Goal: Information Seeking & Learning: Learn about a topic

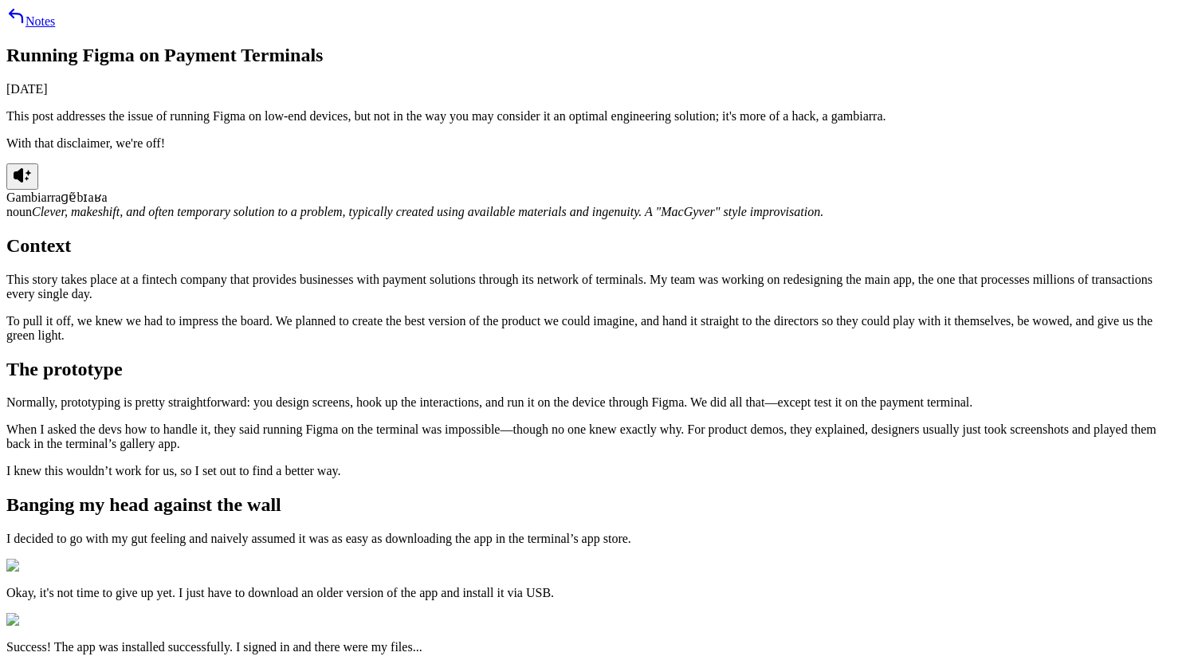
click at [23, 183] on icon at bounding box center [19, 175] width 10 height 14
click at [32, 185] on icon at bounding box center [22, 175] width 19 height 19
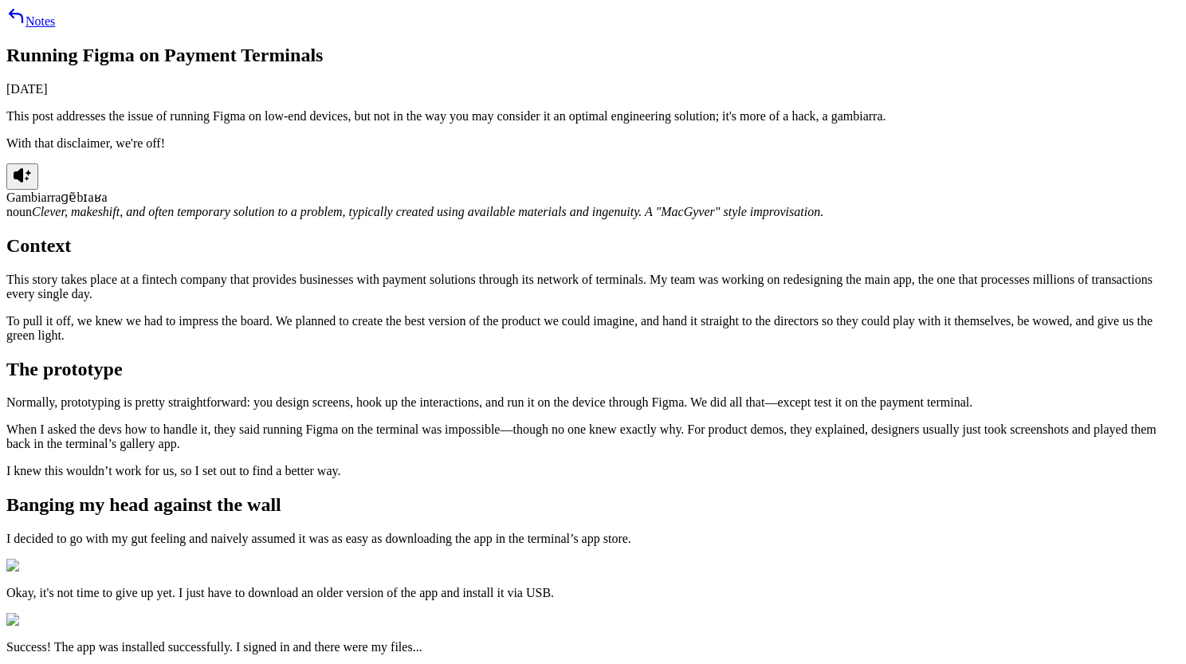
click at [32, 185] on icon at bounding box center [22, 175] width 19 height 19
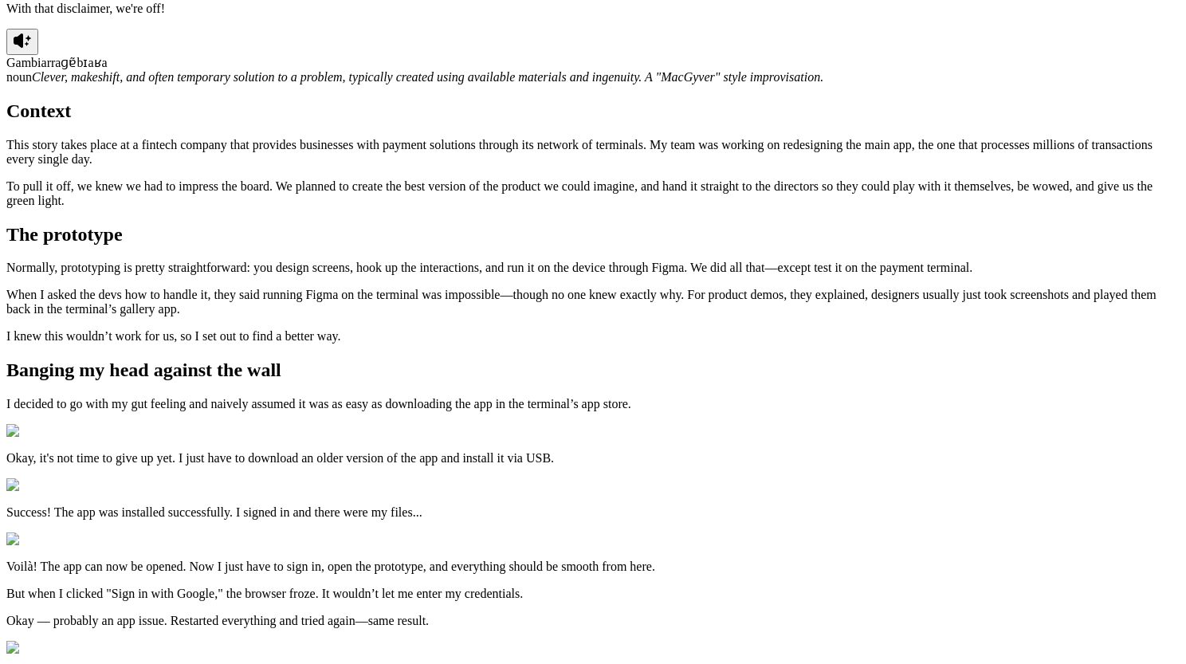
scroll to position [112, 0]
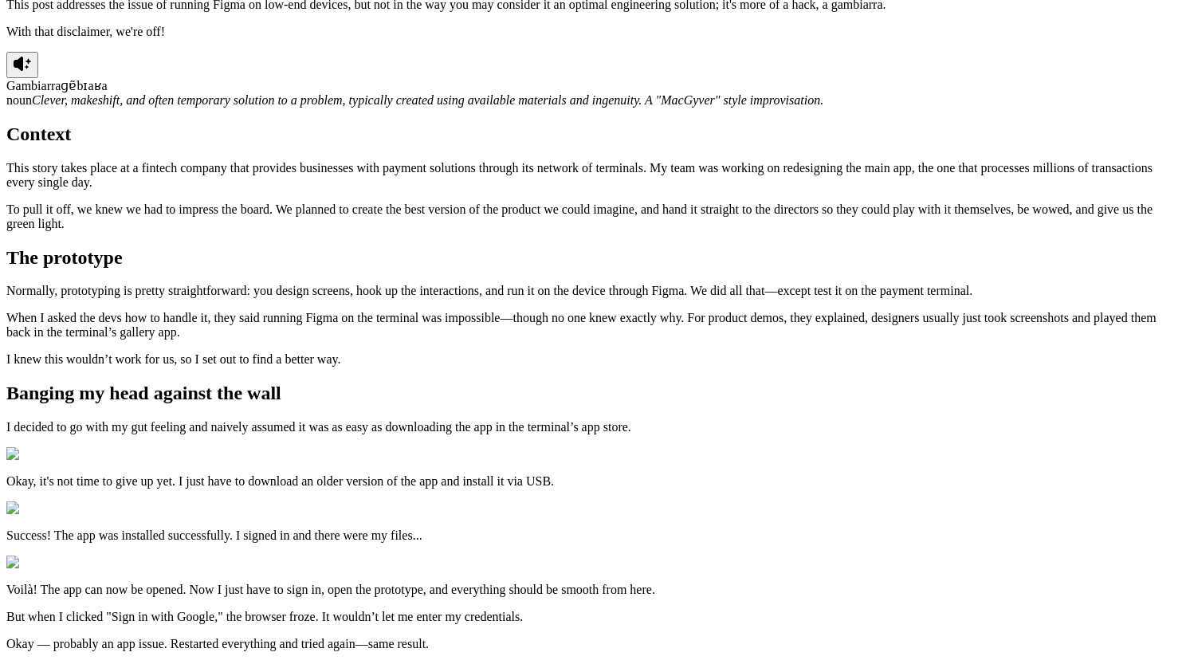
click at [29, 69] on icon at bounding box center [27, 67] width 4 height 4
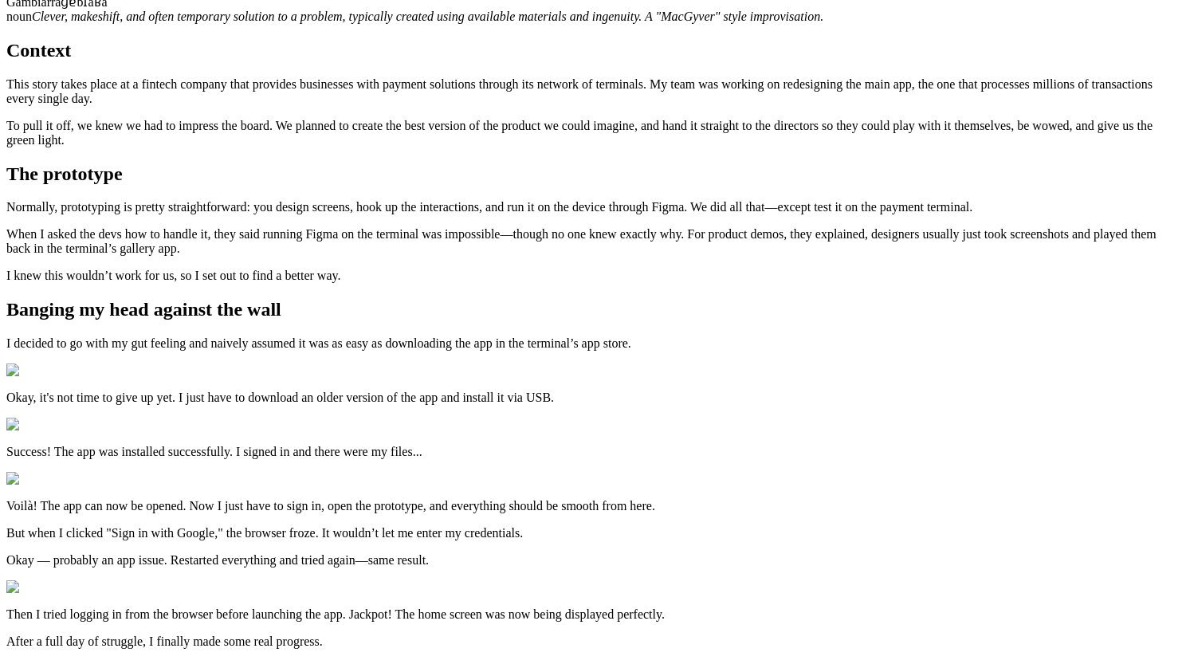
scroll to position [101, 0]
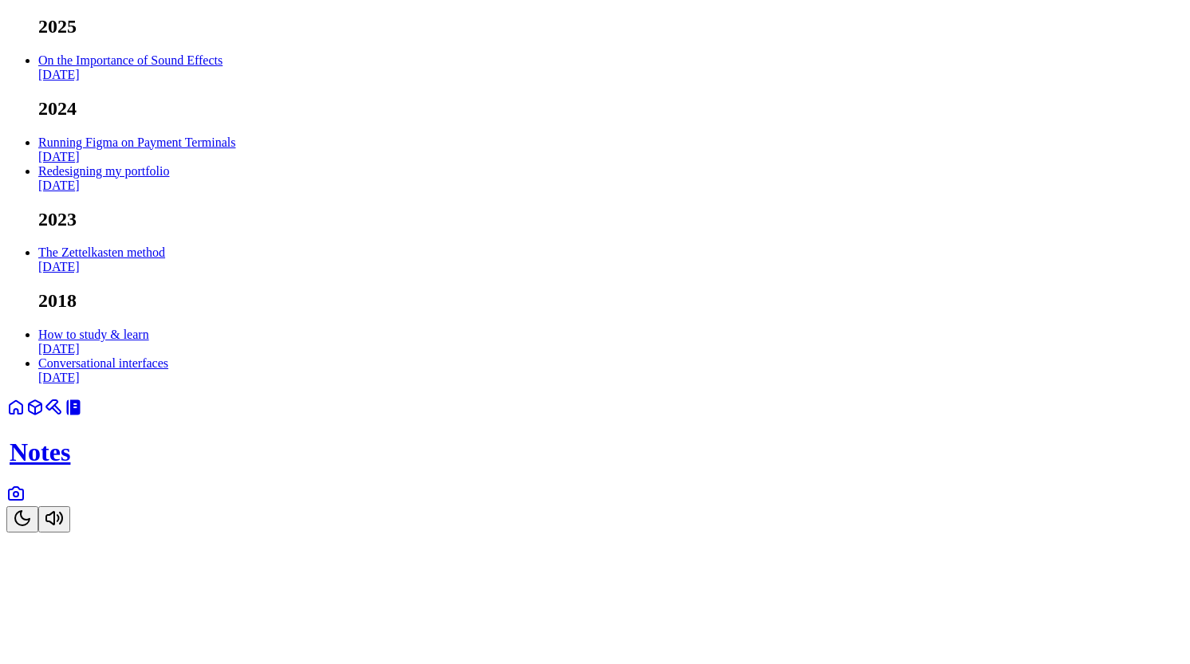
click at [26, 505] on link at bounding box center [15, 499] width 19 height 14
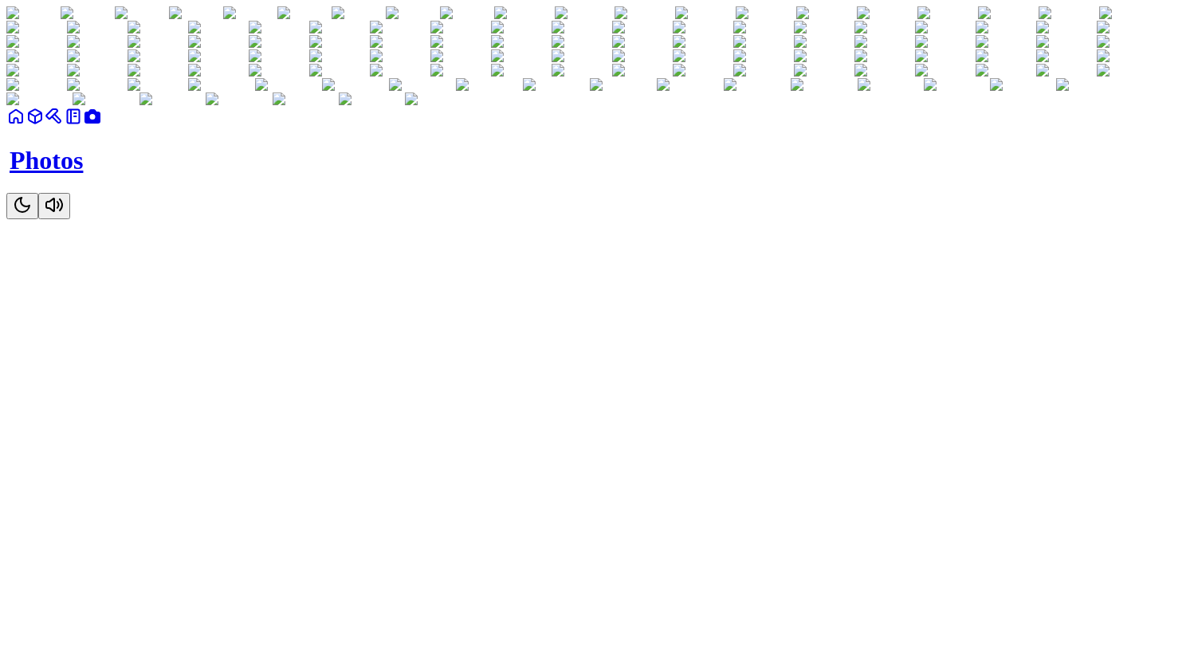
click at [549, 219] on div "Photos" at bounding box center [593, 163] width 1174 height 112
click at [83, 126] on icon at bounding box center [73, 116] width 19 height 19
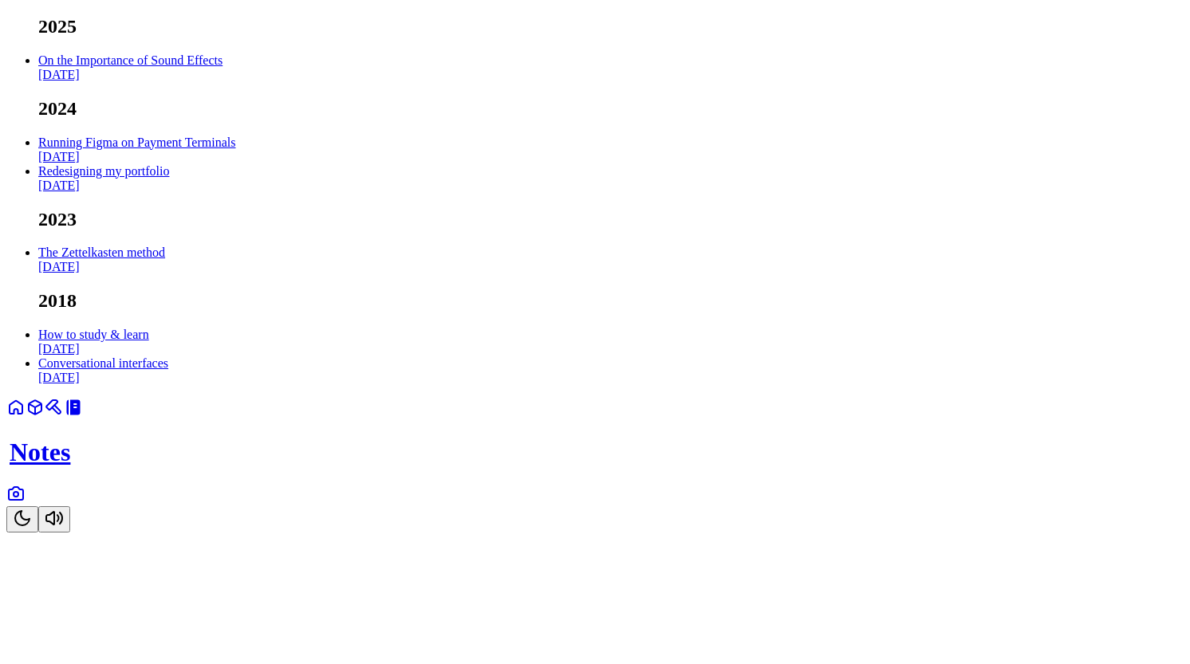
click at [26, 505] on link at bounding box center [15, 499] width 19 height 14
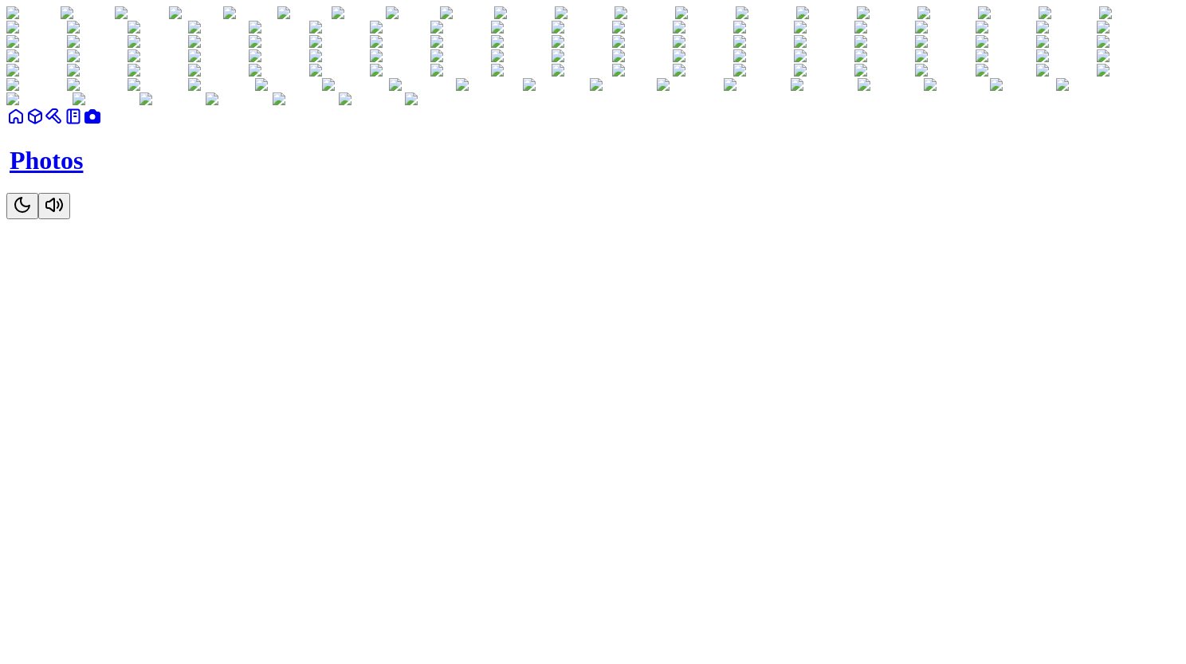
click at [83, 128] on link at bounding box center [73, 122] width 19 height 14
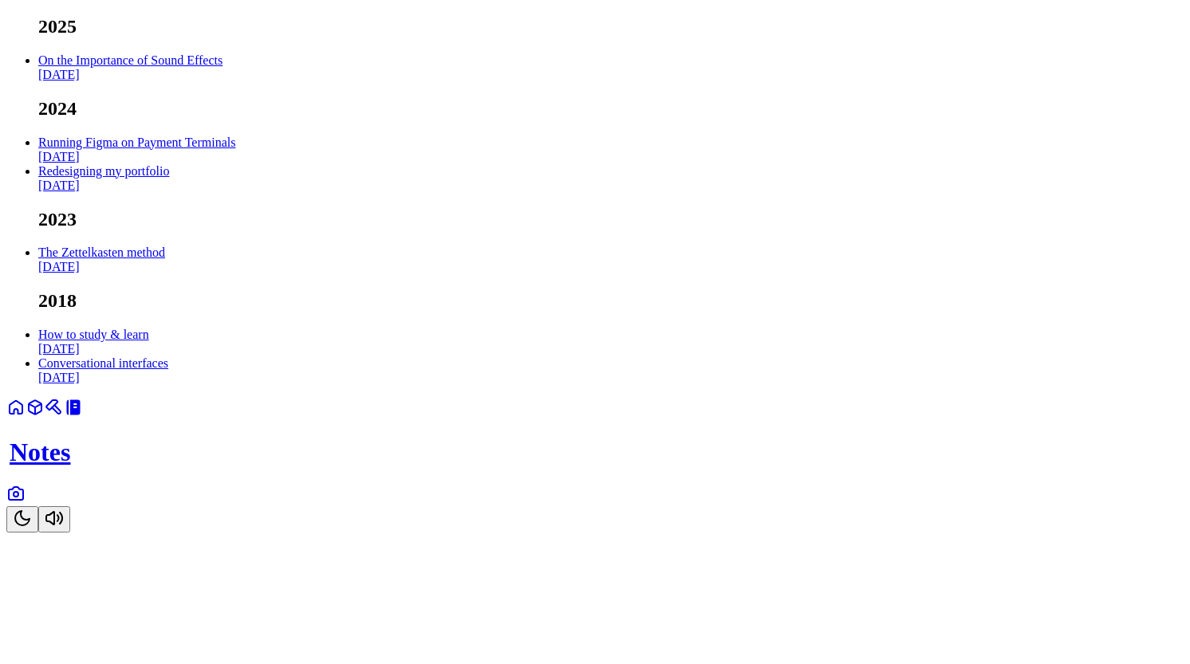
click at [235, 163] on link "Running Figma on Payment Terminals [DATE]" at bounding box center [136, 150] width 197 height 28
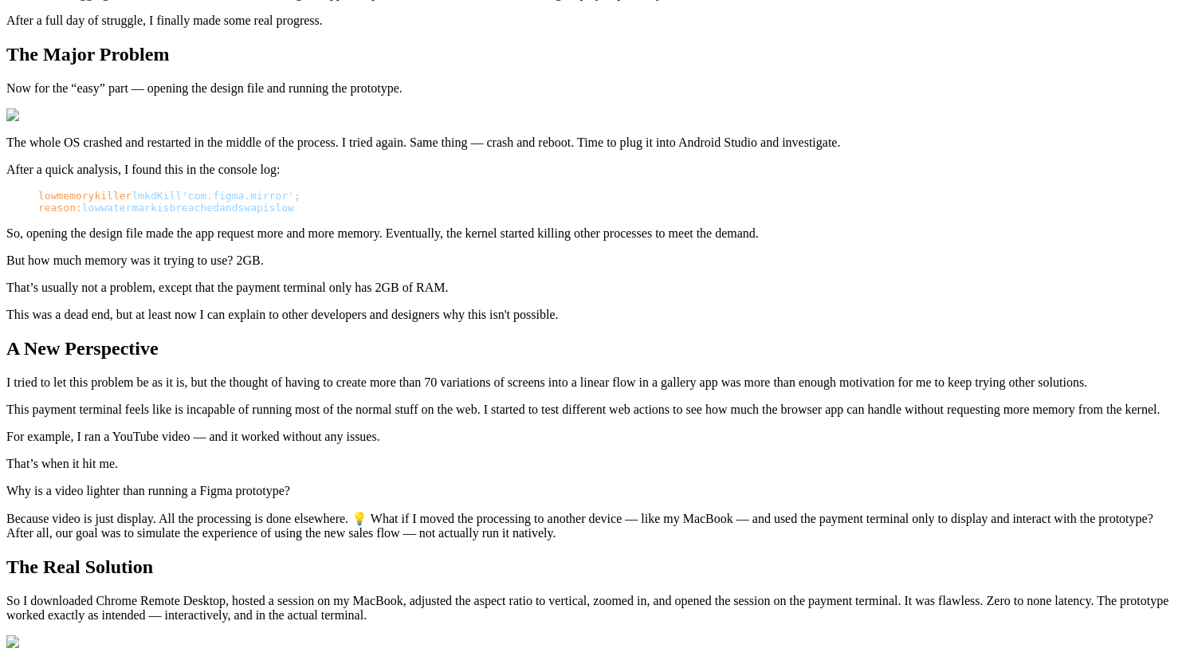
scroll to position [1548, 0]
